Goal: Transaction & Acquisition: Purchase product/service

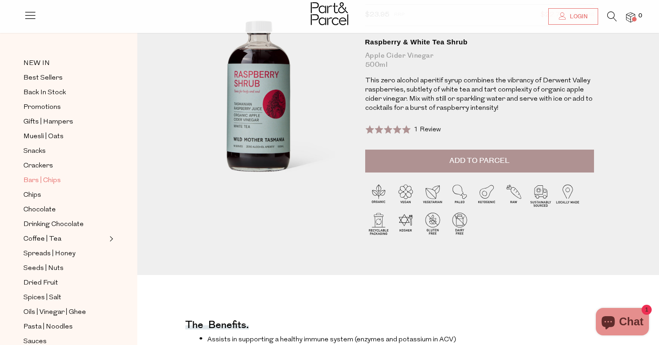
scroll to position [31, 0]
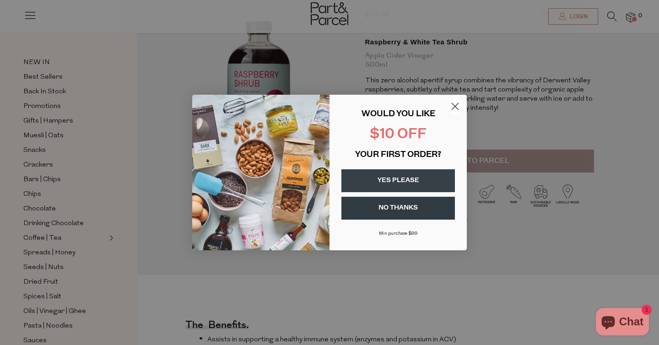
click at [459, 105] on circle "Close dialog" at bounding box center [455, 106] width 15 height 15
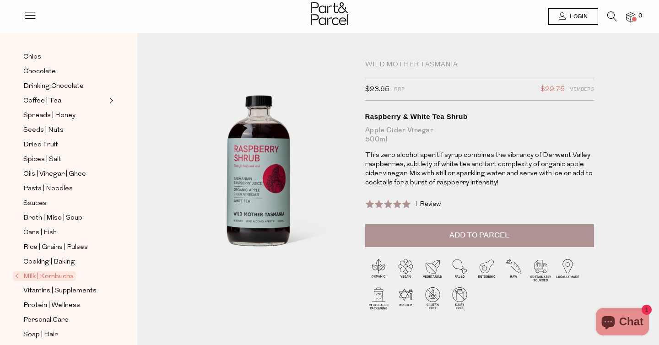
scroll to position [252, 0]
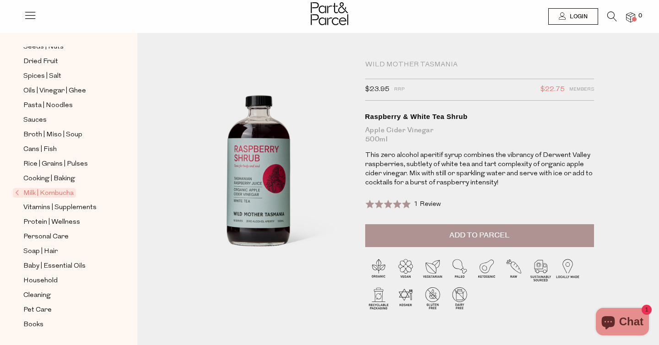
click at [42, 192] on span "Milk | Kombucha" at bounding box center [44, 193] width 63 height 10
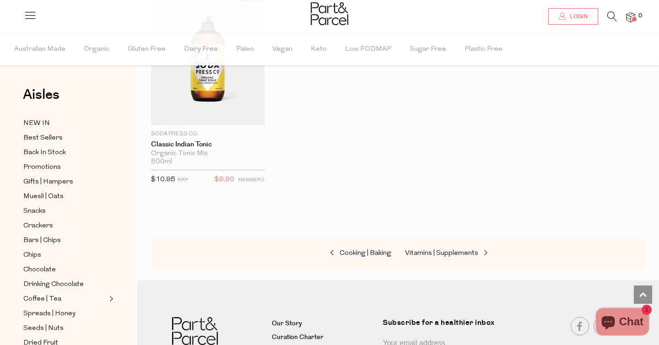
scroll to position [1945, 0]
